Goal: Task Accomplishment & Management: Manage account settings

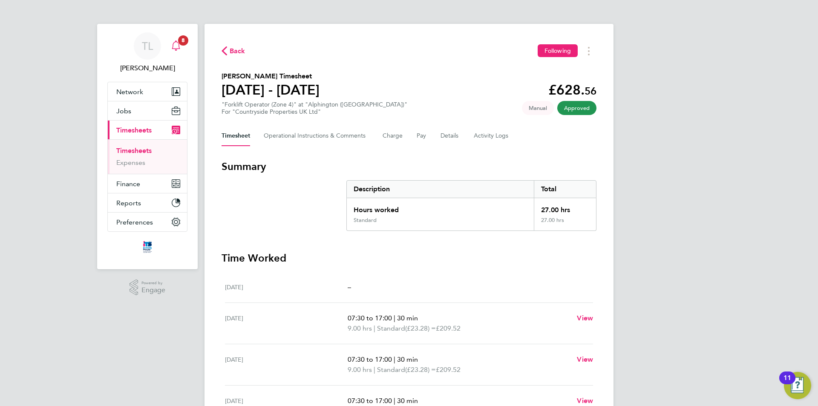
click at [176, 40] on div "Main navigation" at bounding box center [175, 46] width 17 height 17
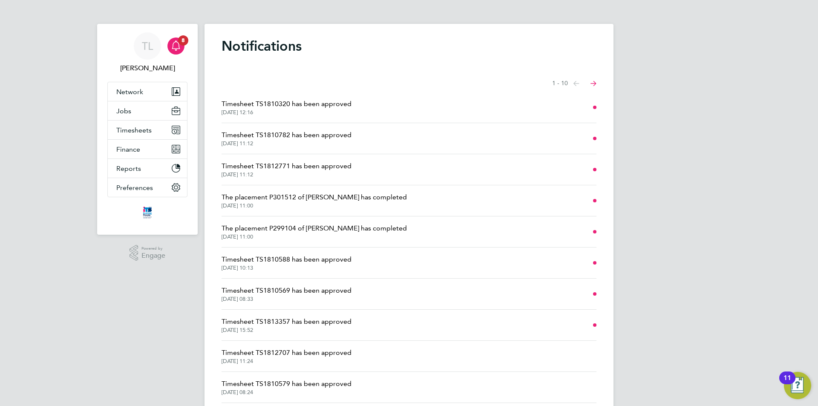
click at [296, 104] on span "Timesheet TS1810320 has been approved" at bounding box center [287, 104] width 130 height 10
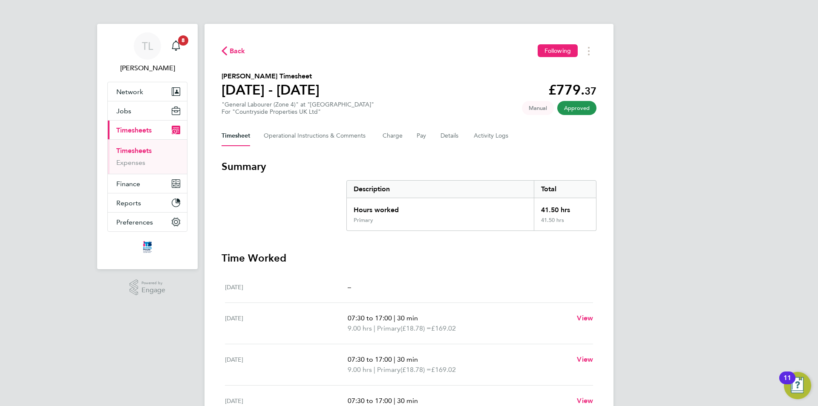
drag, startPoint x: 541, startPoint y: 209, endPoint x: 576, endPoint y: 211, distance: 34.6
click at [576, 211] on div "41.50 hrs" at bounding box center [565, 207] width 62 height 19
click at [554, 208] on div "41.50 hrs" at bounding box center [565, 207] width 62 height 19
click at [181, 41] on span "1" at bounding box center [183, 40] width 10 height 10
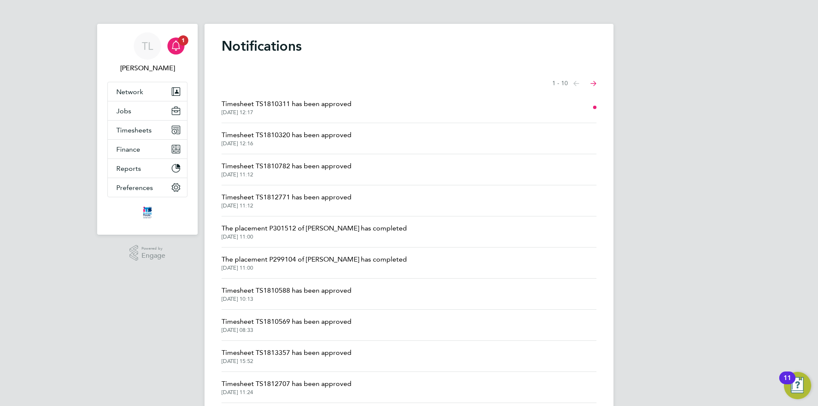
click at [311, 134] on span "Timesheet TS1810320 has been approved" at bounding box center [287, 135] width 130 height 10
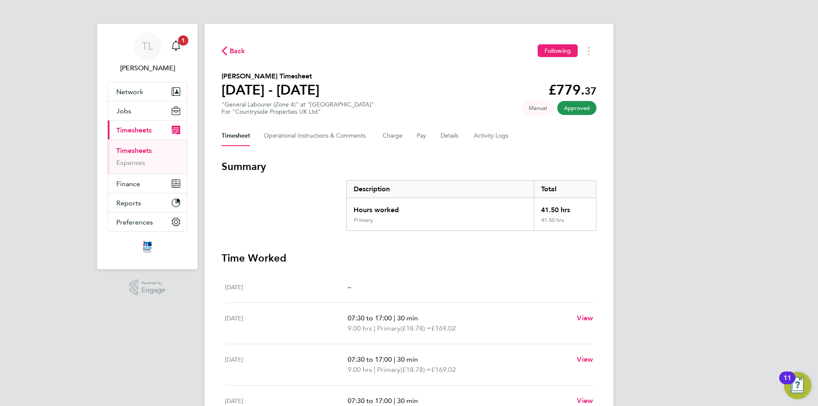
click at [229, 52] on span "Back" at bounding box center [234, 50] width 24 height 8
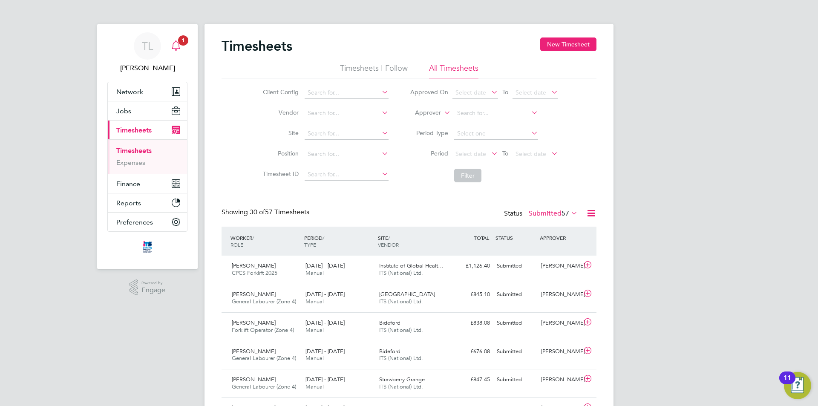
click at [180, 43] on span "1" at bounding box center [183, 40] width 10 height 10
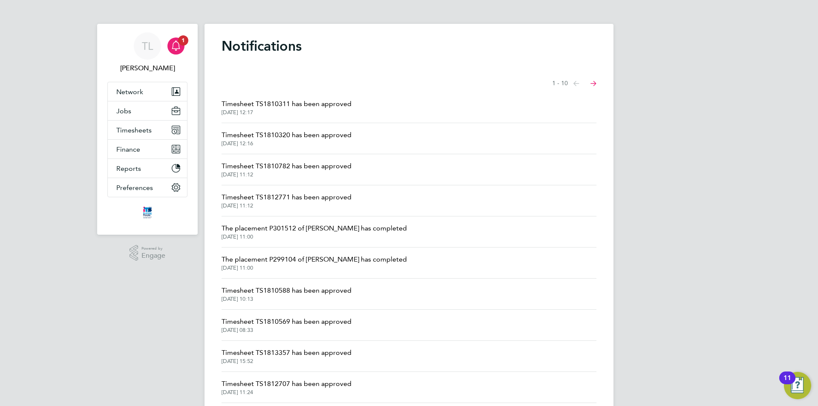
click at [300, 100] on span "Timesheet TS1810311 has been approved" at bounding box center [287, 104] width 130 height 10
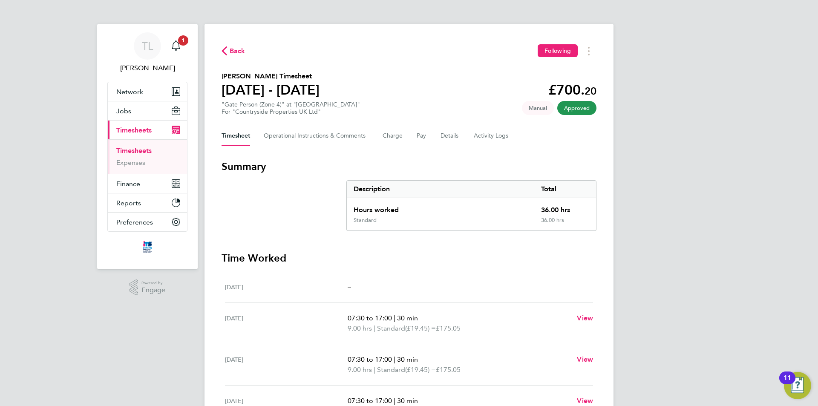
click at [108, 121] on button "Current page: Timesheets" at bounding box center [147, 130] width 79 height 19
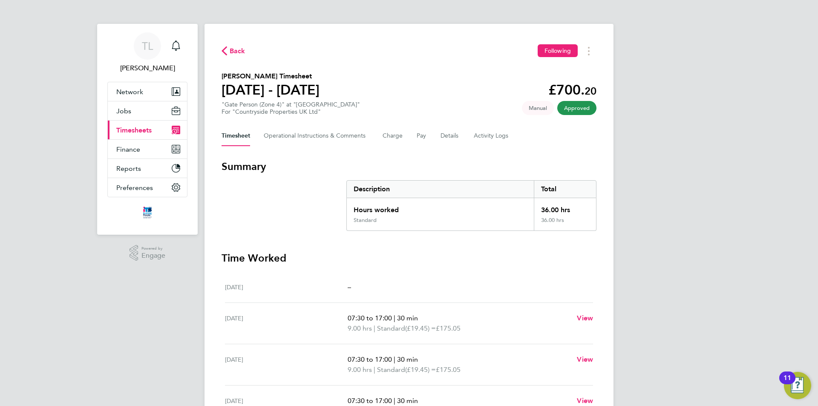
click at [226, 52] on icon "button" at bounding box center [225, 50] width 6 height 9
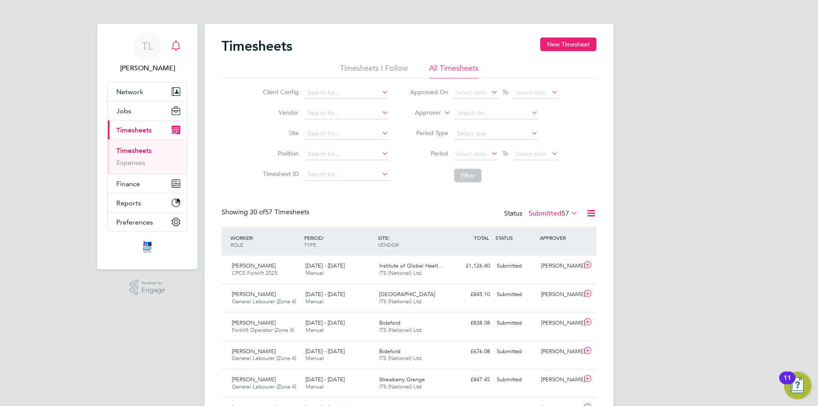
click at [175, 46] on icon "Main navigation" at bounding box center [176, 45] width 10 height 10
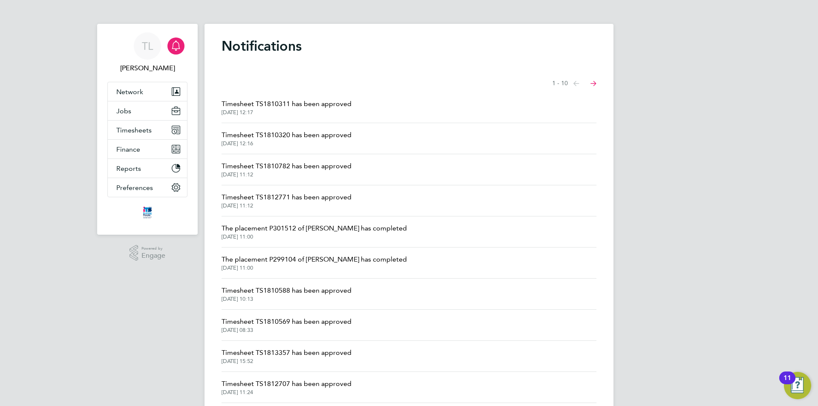
click at [307, 165] on span "Timesheet TS1810782 has been approved" at bounding box center [287, 166] width 130 height 10
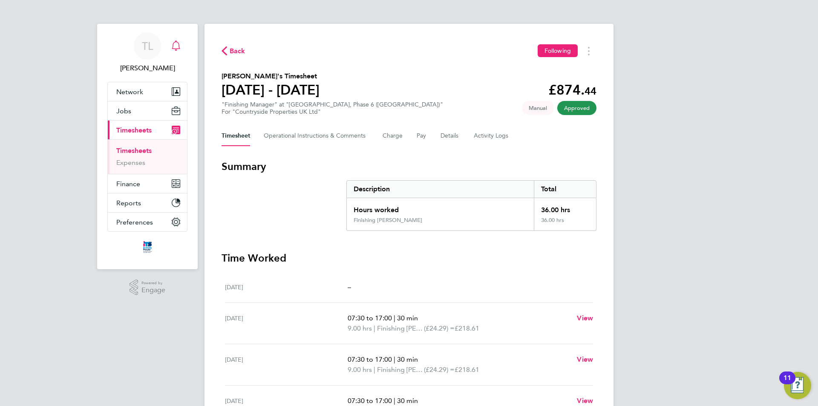
click at [180, 45] on icon "Main navigation" at bounding box center [176, 45] width 10 height 10
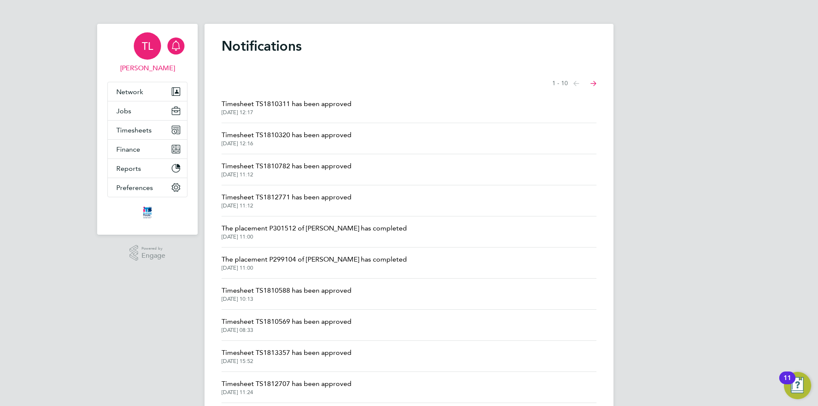
click at [186, 49] on link "TL [PERSON_NAME]" at bounding box center [147, 52] width 80 height 41
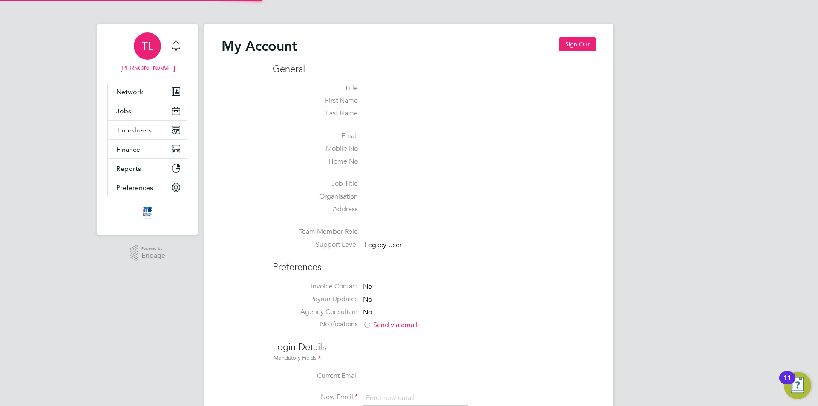
type input "[EMAIL_ADDRESS][DOMAIN_NAME]"
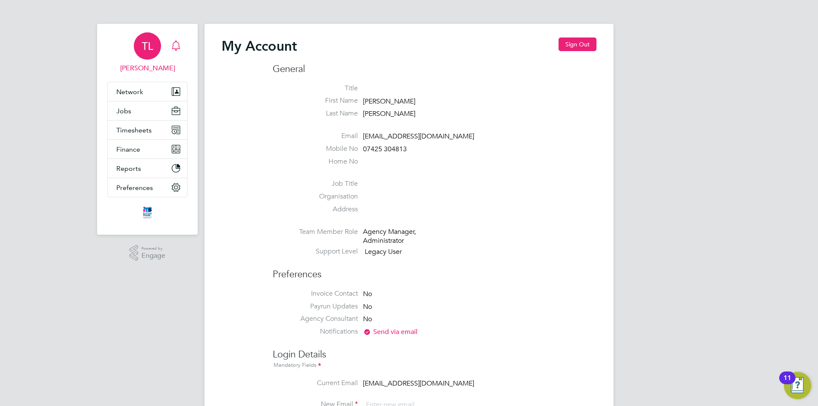
click at [171, 49] on icon "Main navigation" at bounding box center [176, 45] width 10 height 10
